Goal: Information Seeking & Learning: Check status

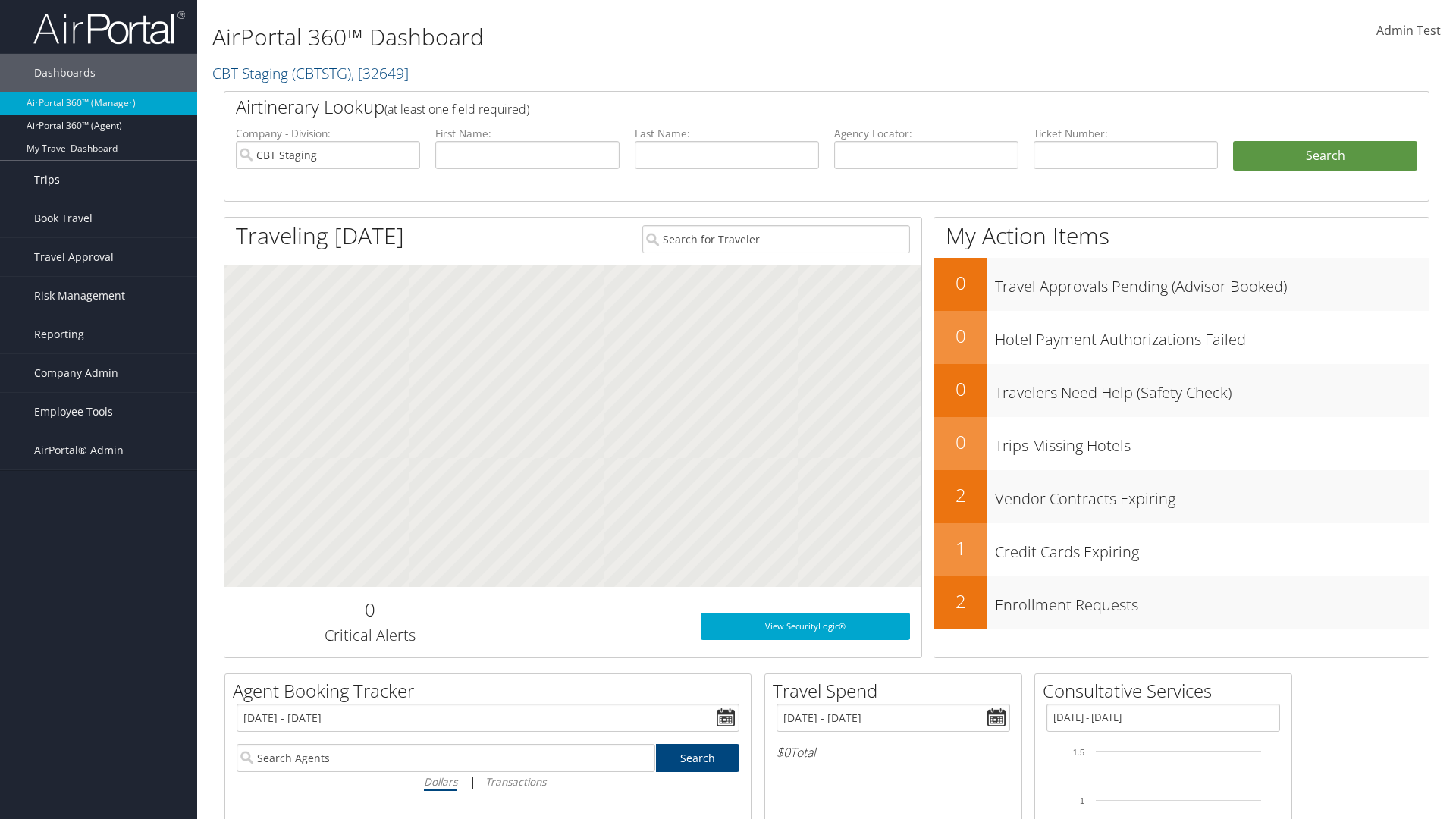
click at [98, 180] on link "Trips" at bounding box center [98, 180] width 197 height 38
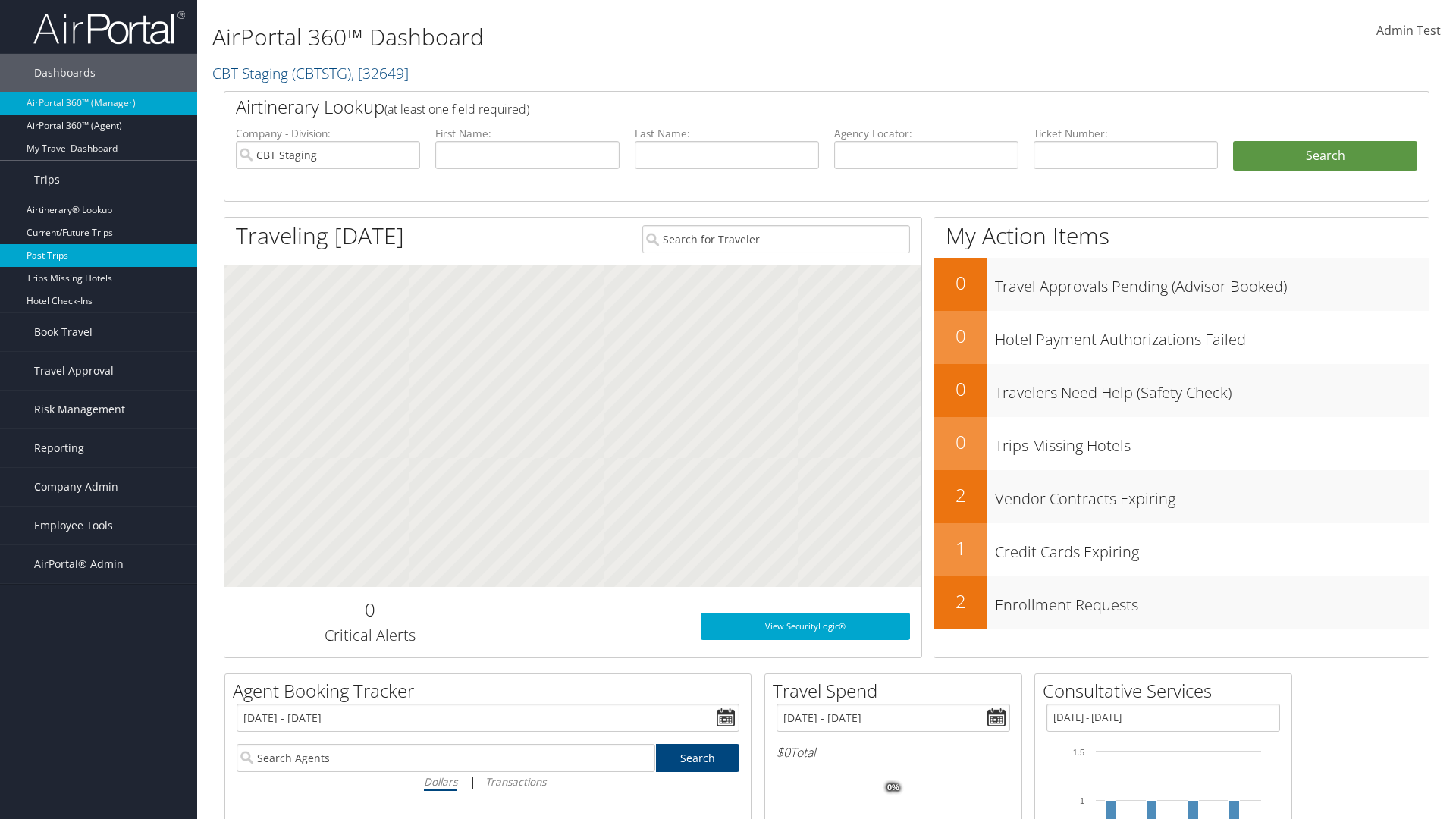
click at [98, 256] on link "Past Trips" at bounding box center [98, 255] width 197 height 22
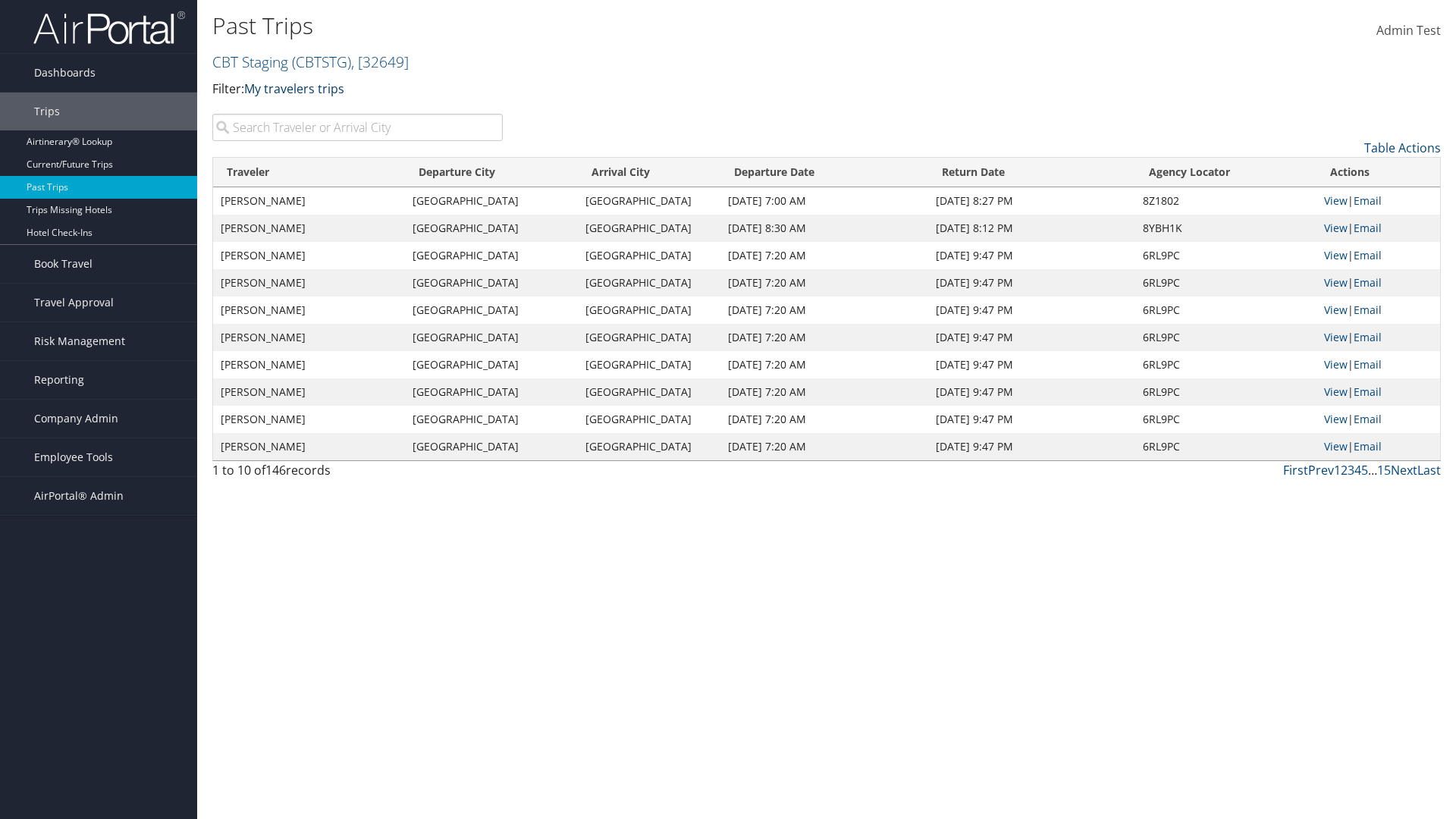
click at [298, 88] on link "My travelers trips" at bounding box center [294, 89] width 100 height 17
click at [347, 112] on link "My trips" at bounding box center [347, 112] width 199 height 26
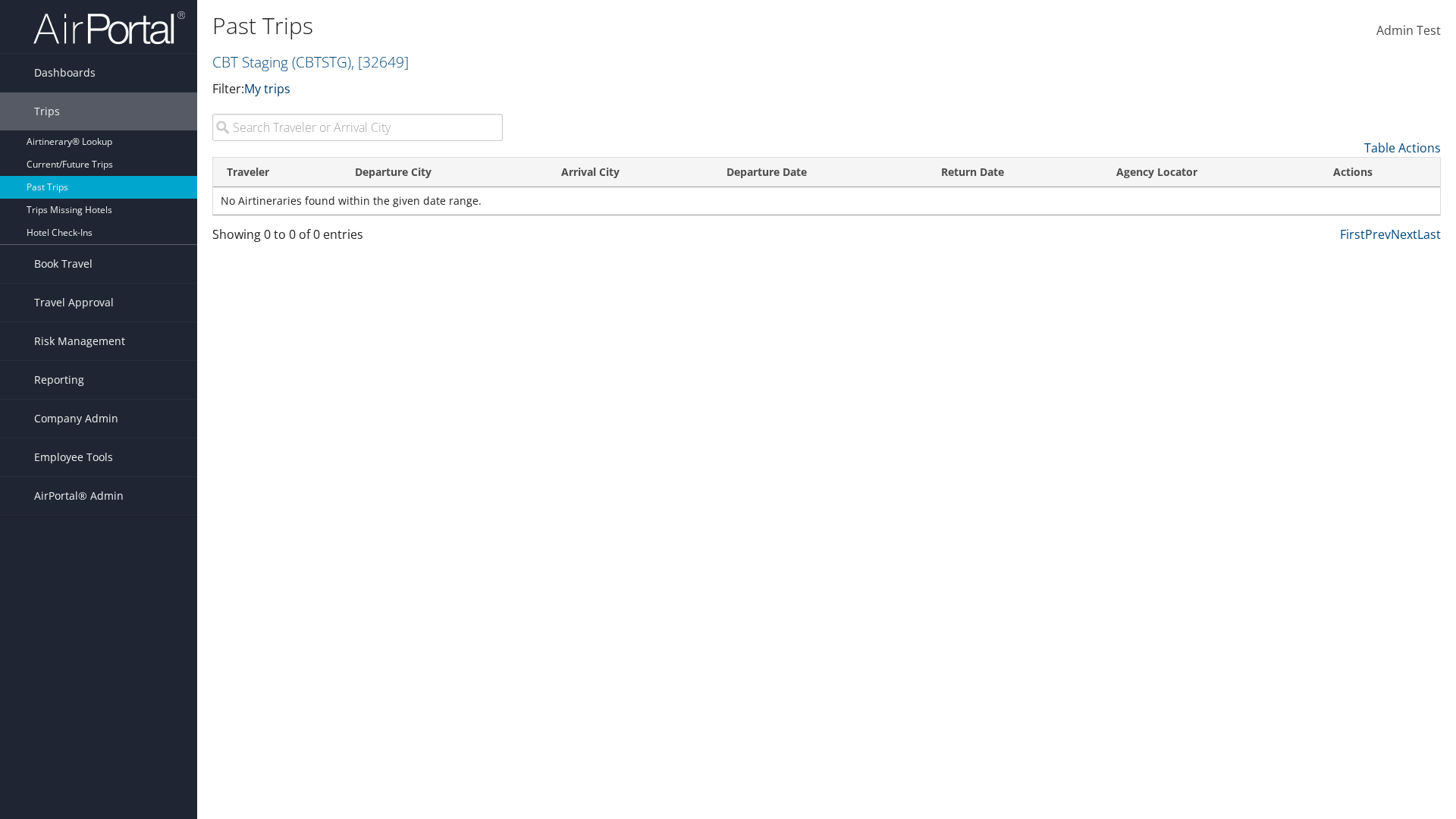
click at [270, 88] on link "My trips" at bounding box center [267, 89] width 46 height 17
click at [347, 112] on link "My travelers trips" at bounding box center [347, 112] width 199 height 26
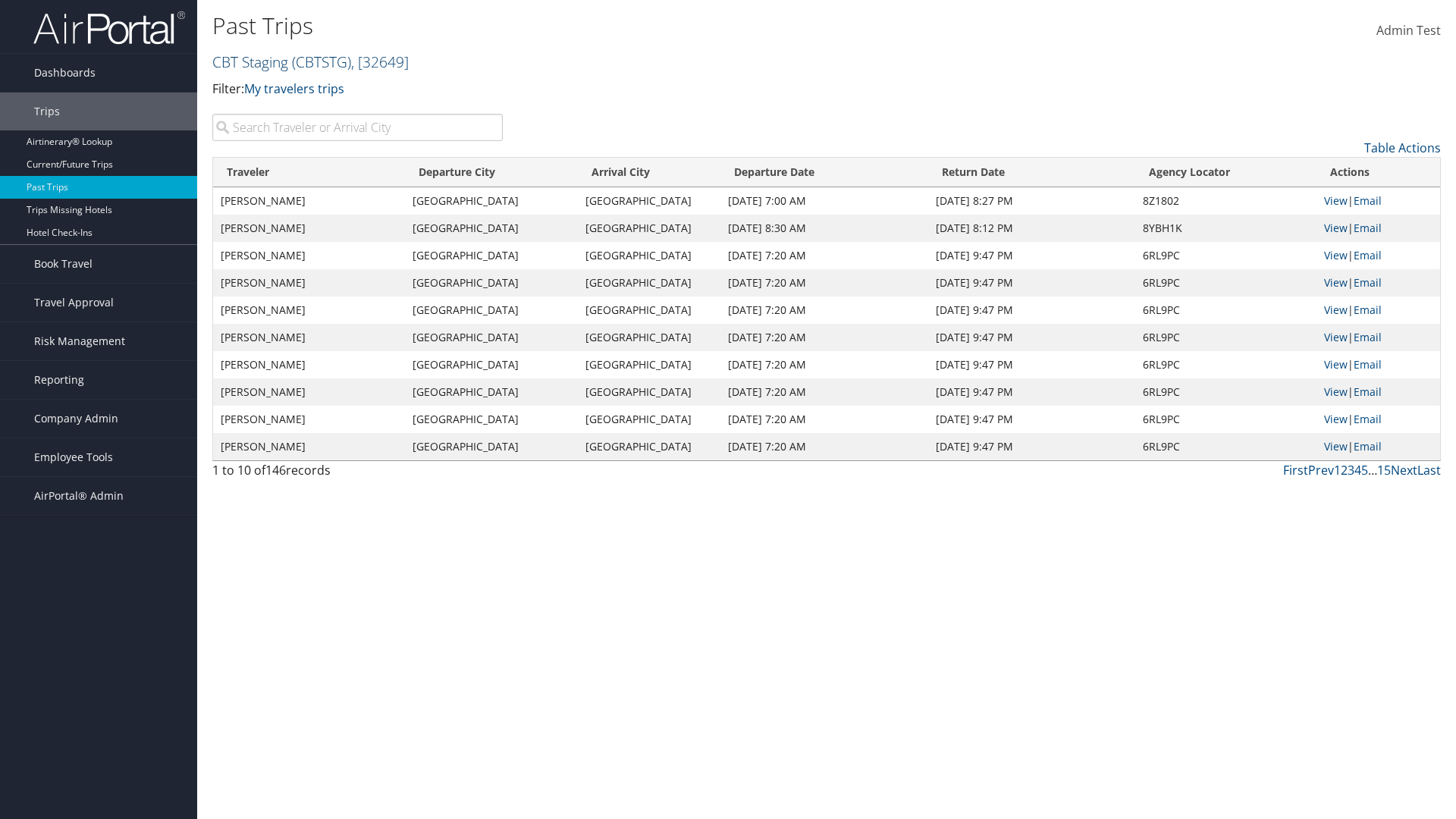
click at [250, 61] on link "CBT Staging ( CBTSTG ) , [ 32649 ]" at bounding box center [311, 62] width 197 height 20
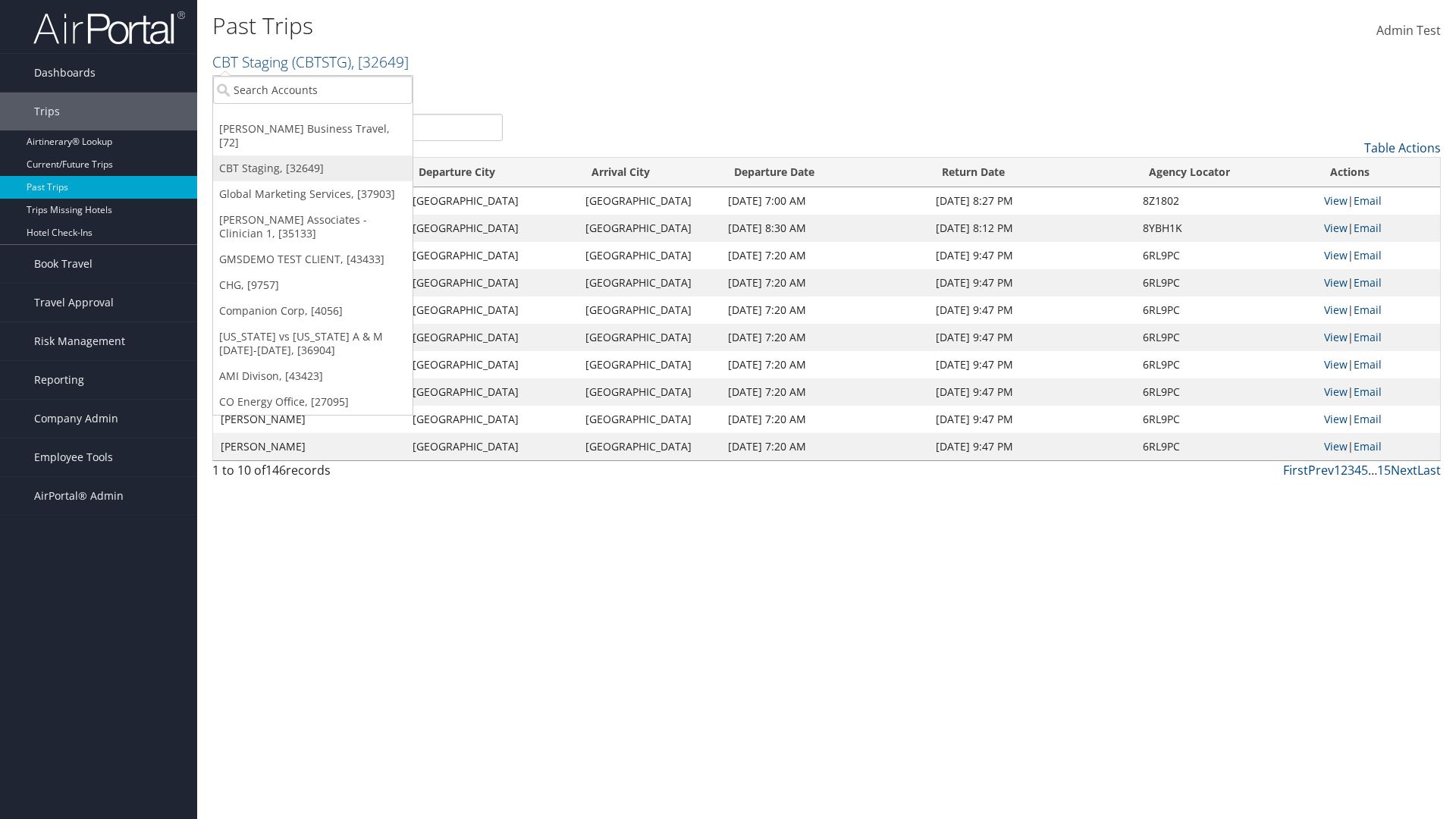
click at [312, 156] on link "CBT Staging, [32649]" at bounding box center [312, 168] width 199 height 26
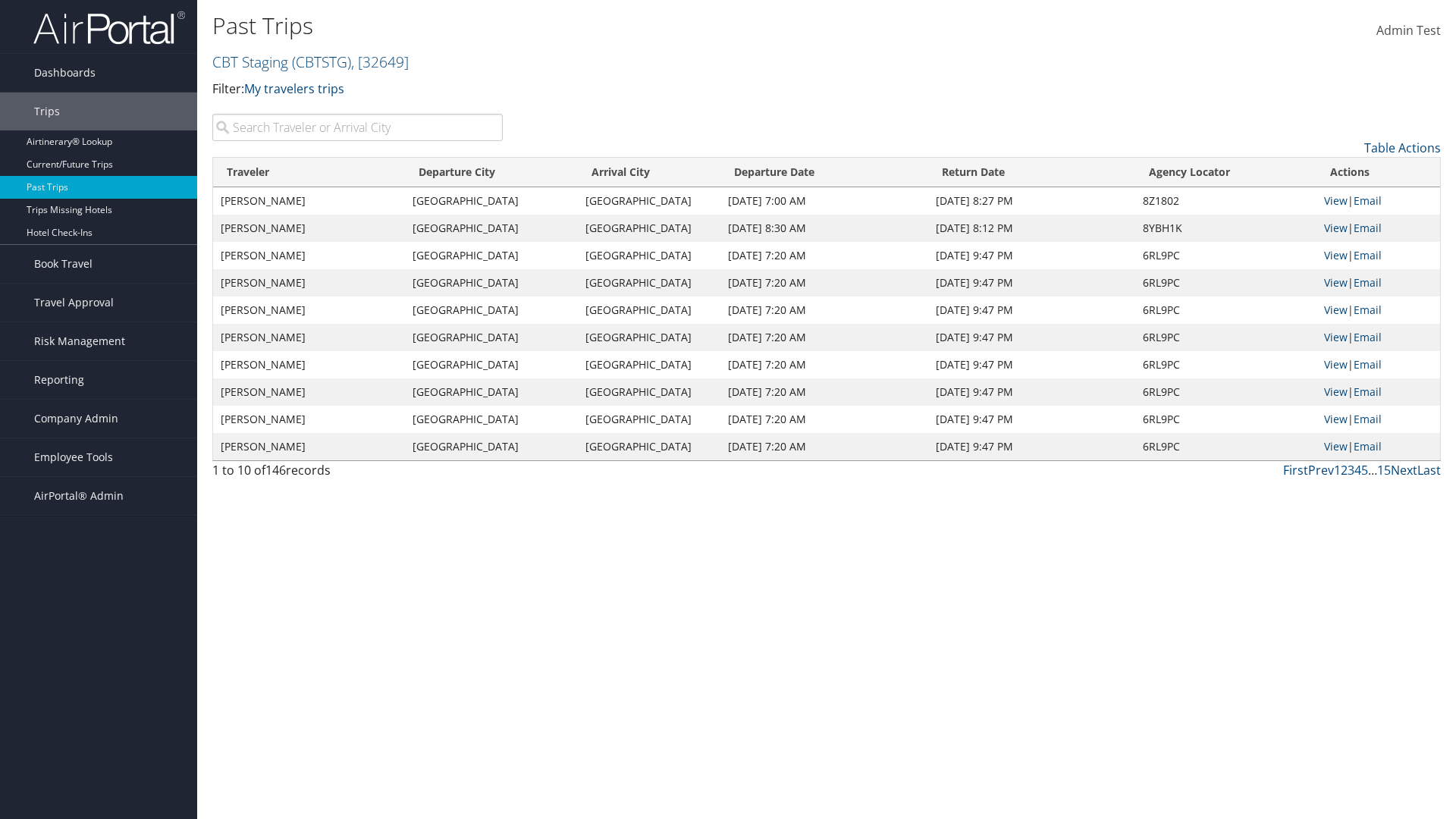
click at [309, 172] on th "Traveler" at bounding box center [309, 173] width 192 height 29
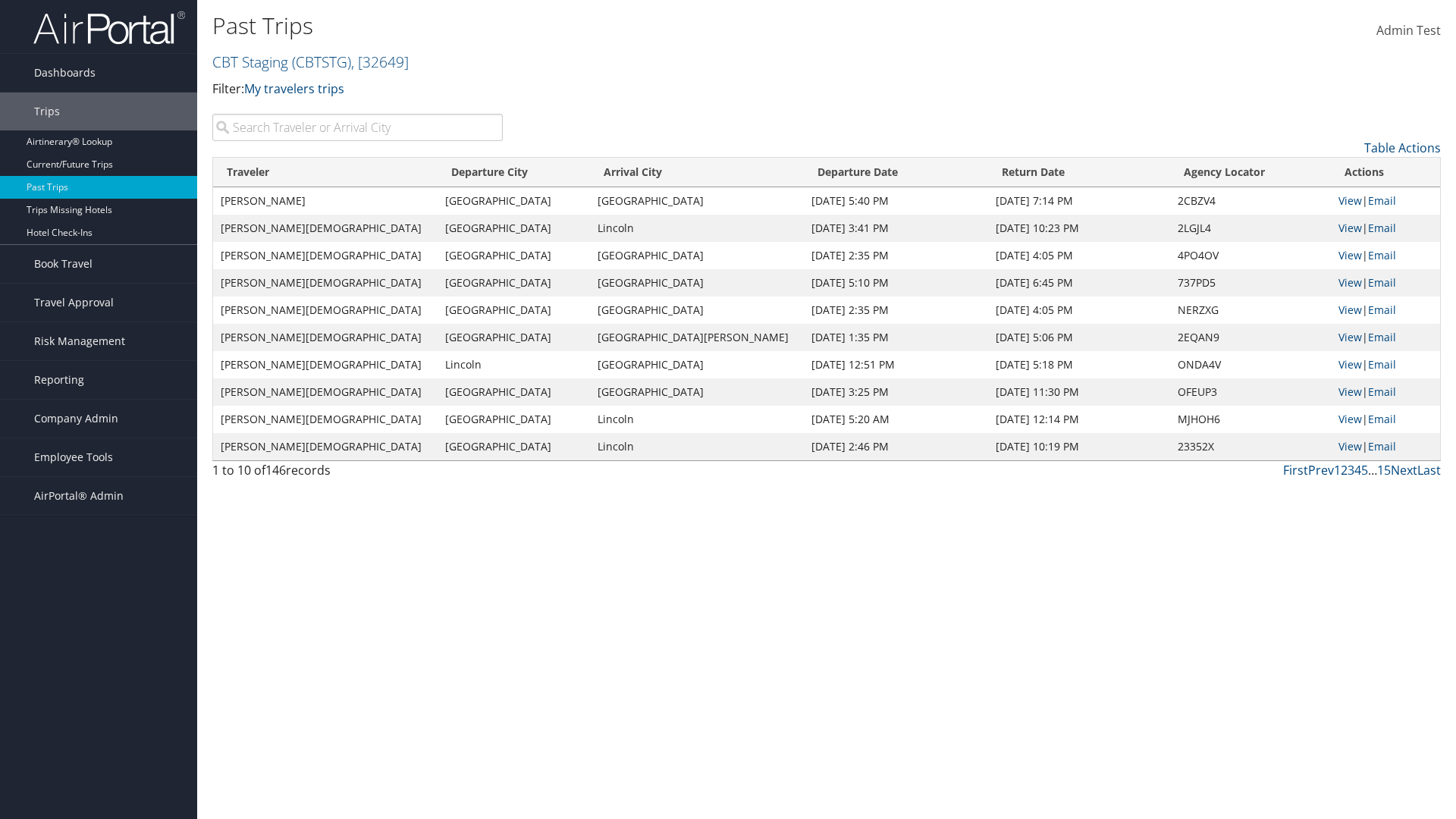
click at [309, 172] on th "Traveler" at bounding box center [325, 173] width 225 height 29
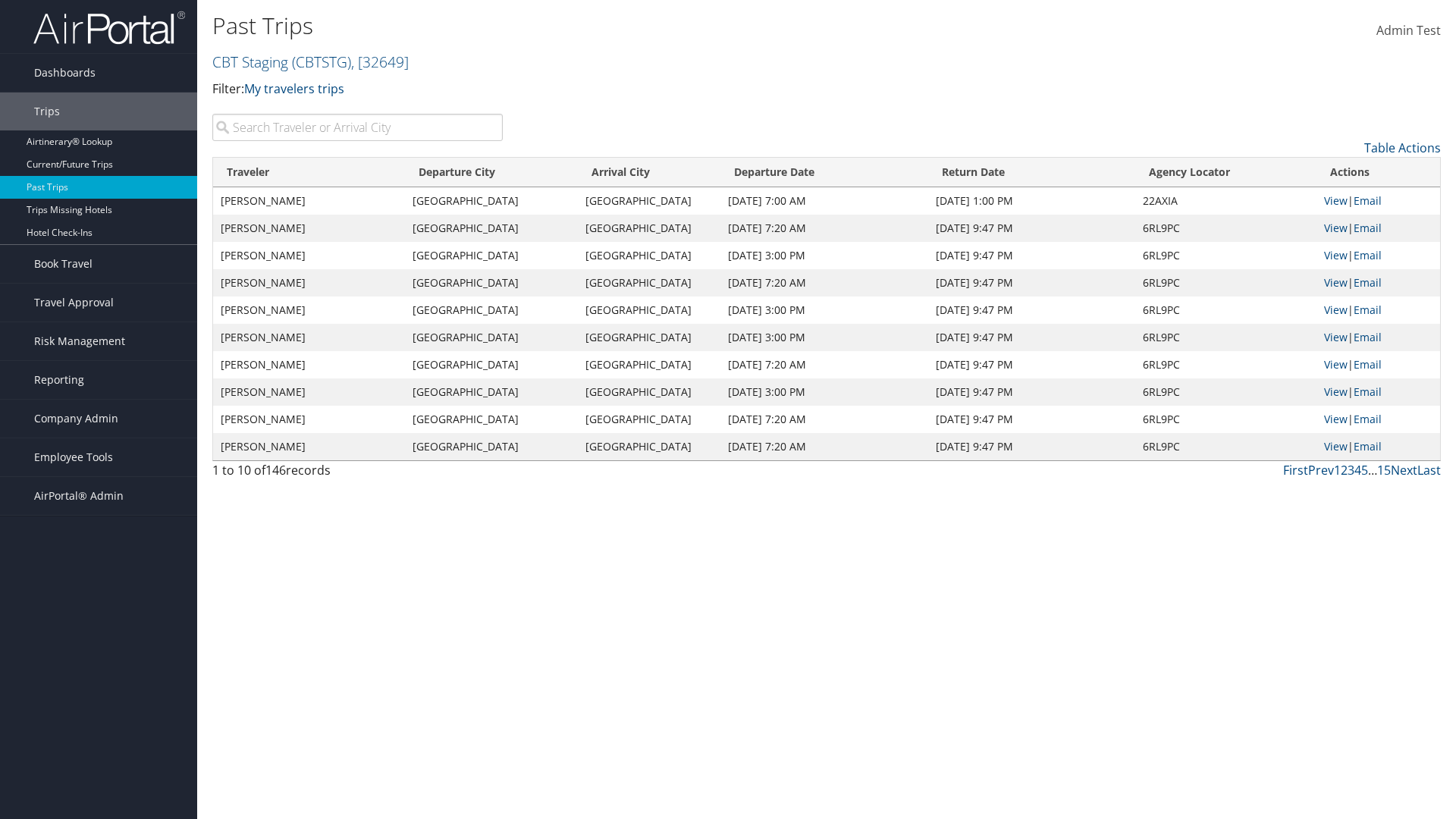
click at [492, 172] on th "Departure City" at bounding box center [491, 173] width 173 height 29
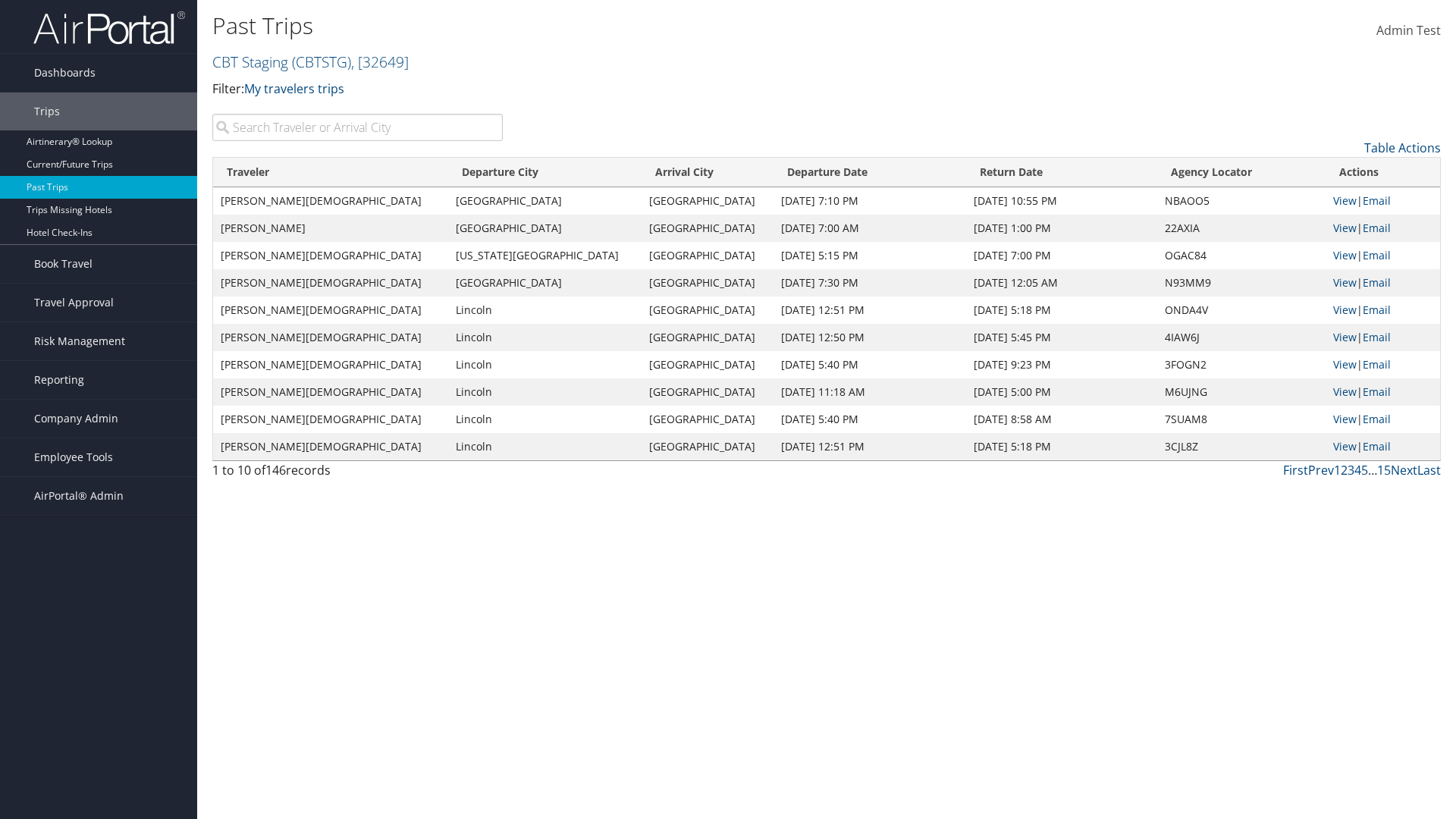
click at [492, 172] on th "Departure City" at bounding box center [545, 173] width 194 height 29
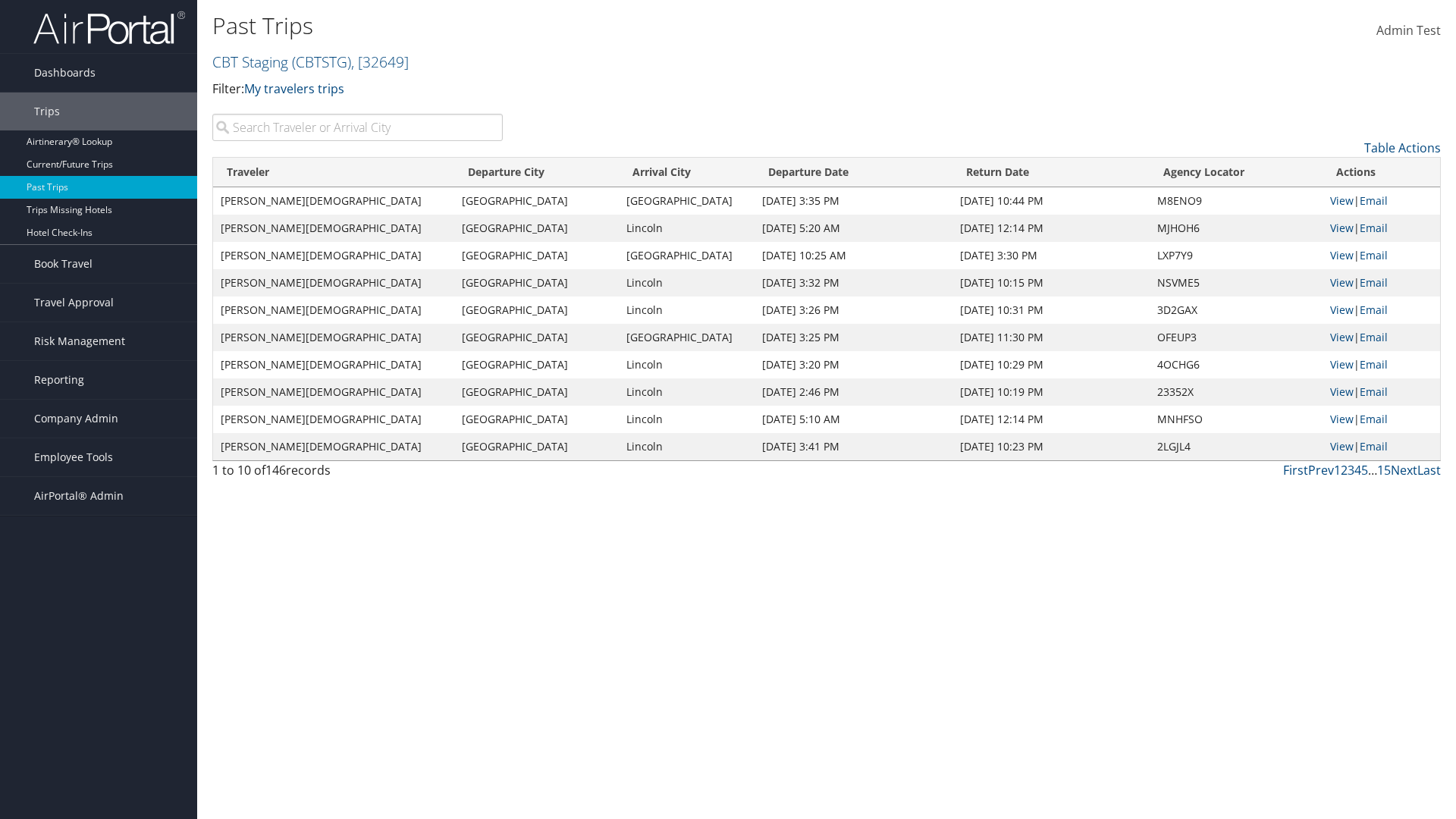
click at [648, 172] on th "Arrival City" at bounding box center [687, 173] width 136 height 29
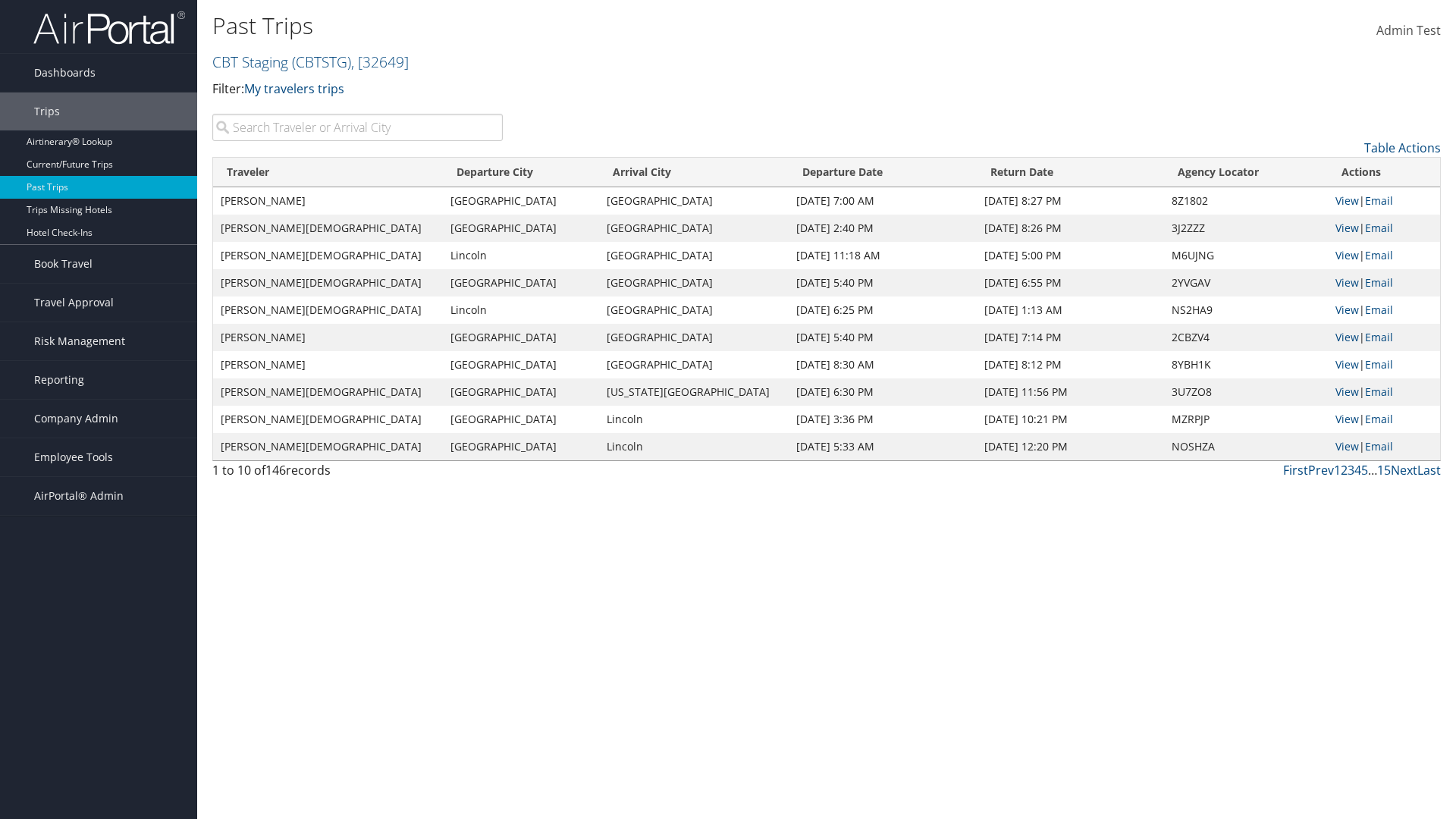
click at [648, 172] on th "Arrival City" at bounding box center [694, 173] width 190 height 29
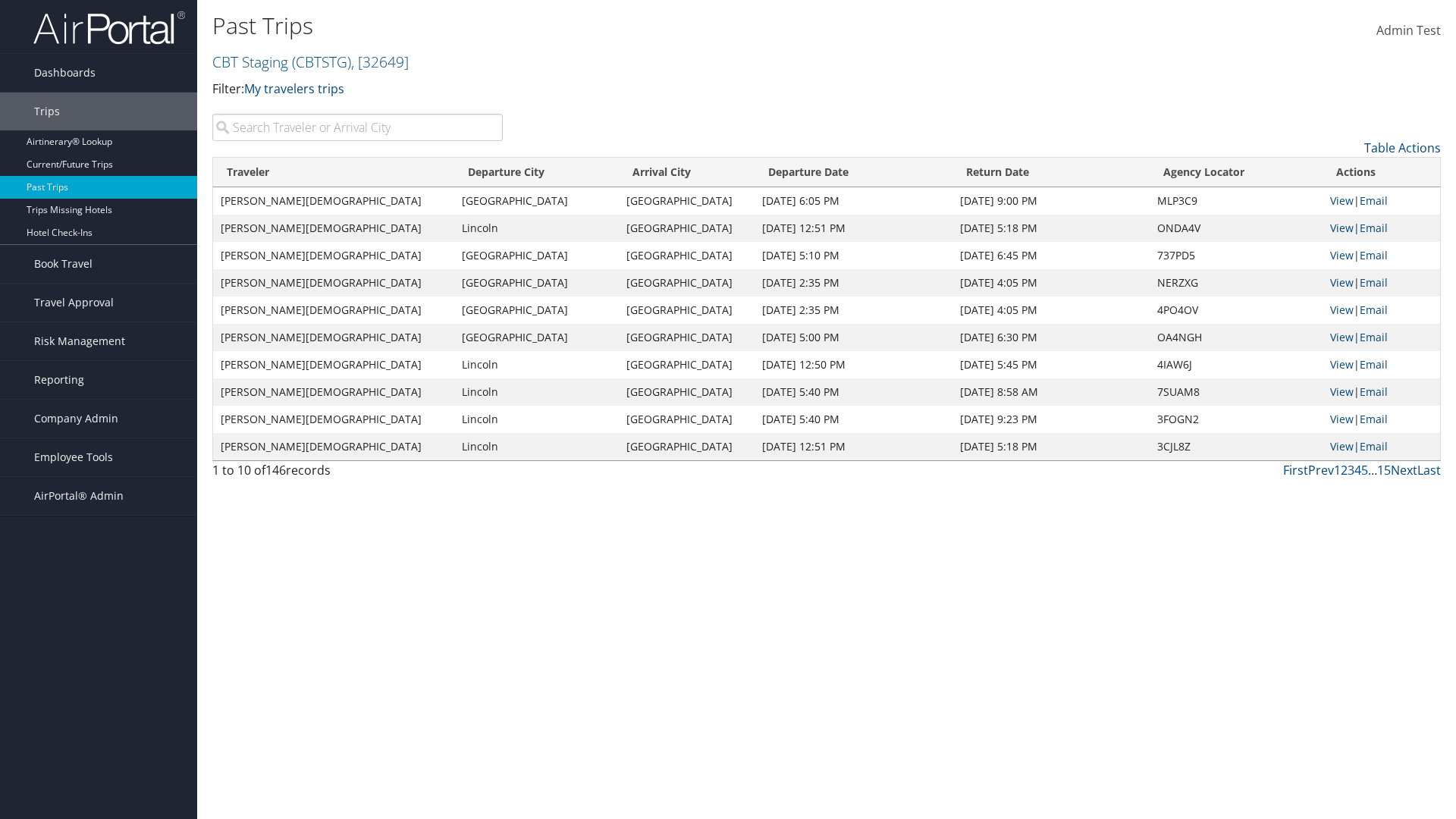
click at [821, 172] on th "Departure Date" at bounding box center [853, 173] width 198 height 29
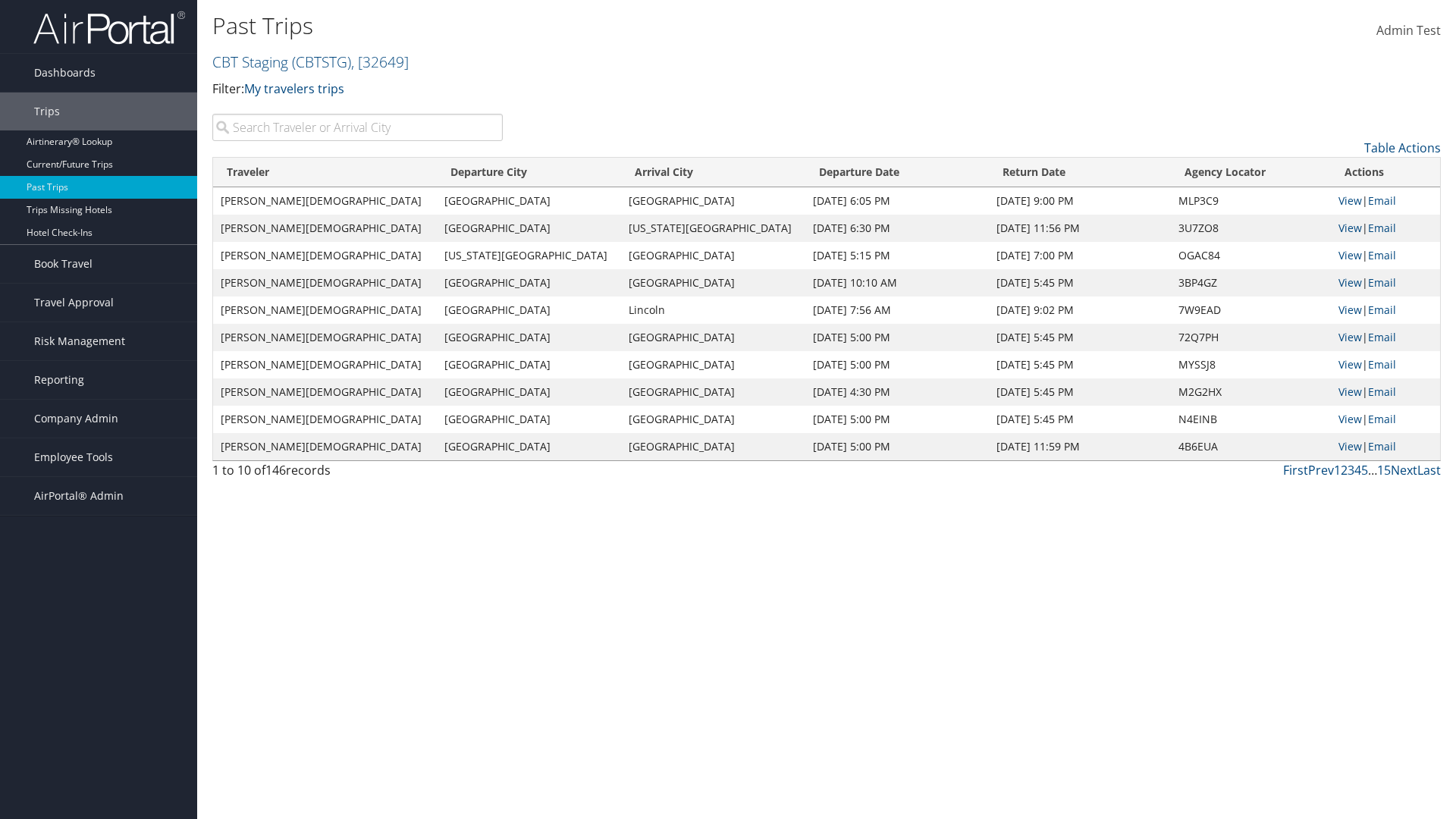
click at [821, 172] on th "Departure Date" at bounding box center [897, 173] width 184 height 29
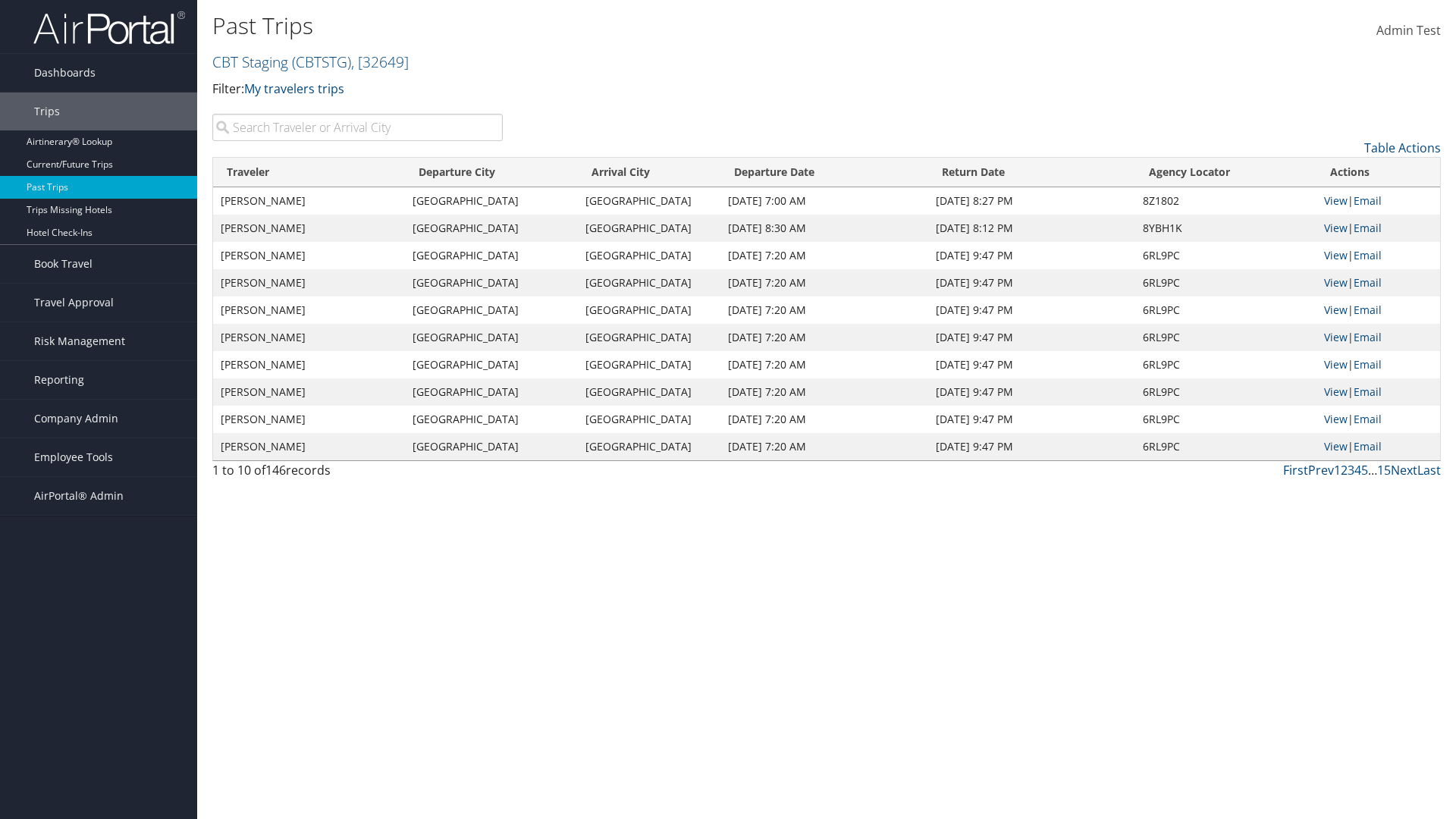
click at [1030, 172] on th "Return Date" at bounding box center [1031, 173] width 206 height 29
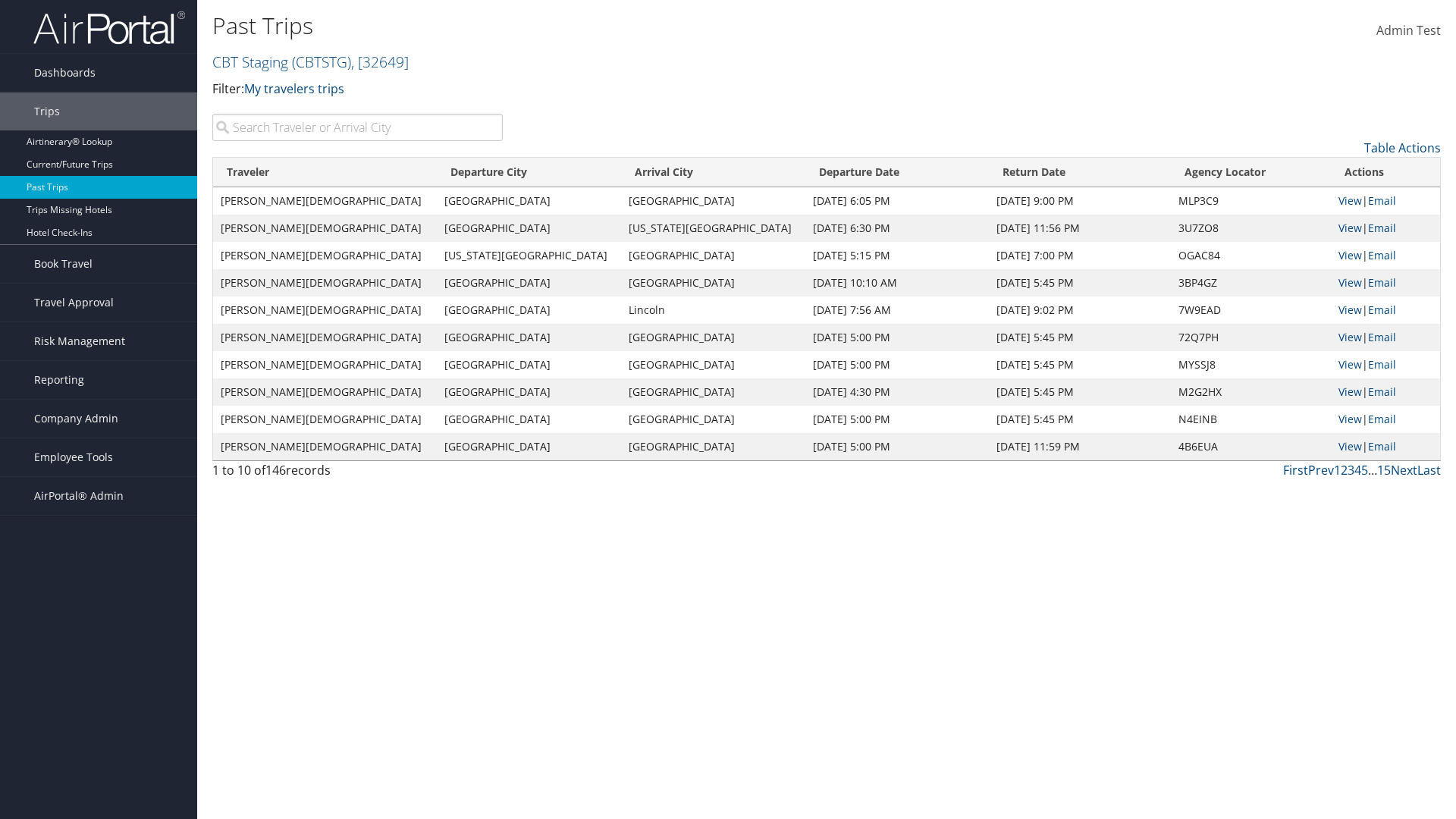
click at [1030, 172] on th "Return Date" at bounding box center [1079, 173] width 182 height 29
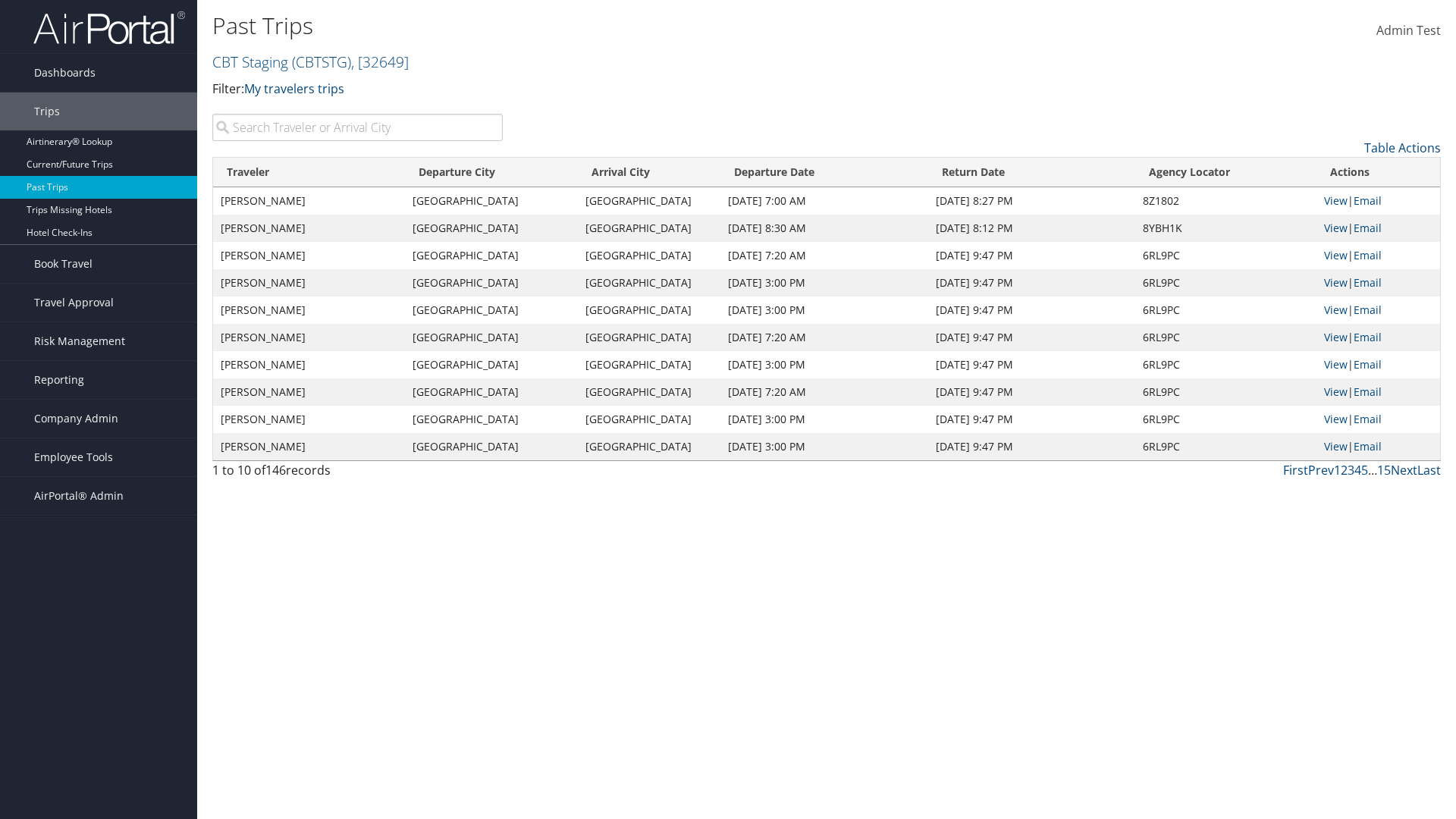
click at [1224, 172] on th "Agency Locator" at bounding box center [1226, 173] width 181 height 29
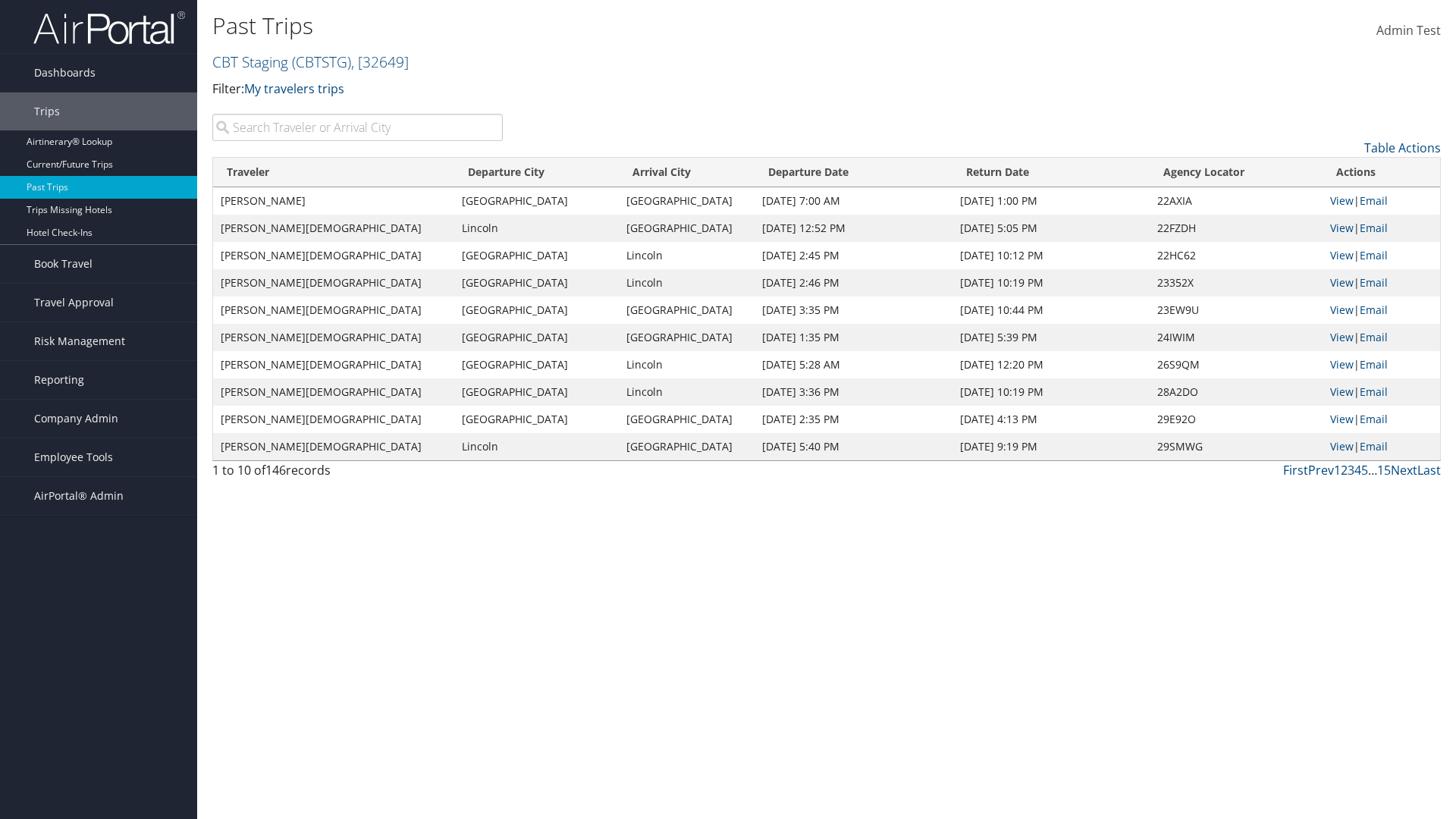
click at [1224, 172] on th "Agency Locator" at bounding box center [1236, 173] width 173 height 29
